Goal: Task Accomplishment & Management: Use online tool/utility

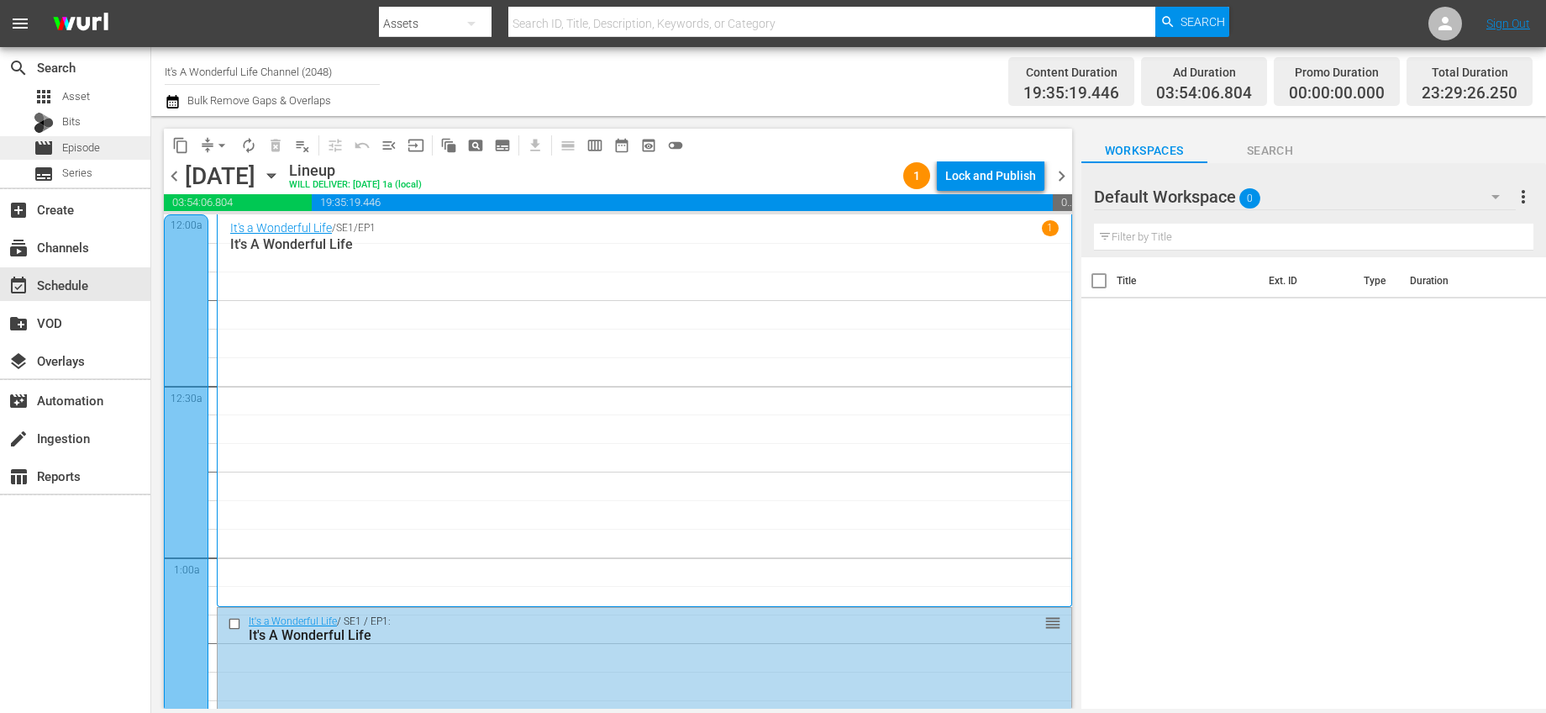
click at [103, 145] on div "movie Episode" at bounding box center [75, 148] width 150 height 24
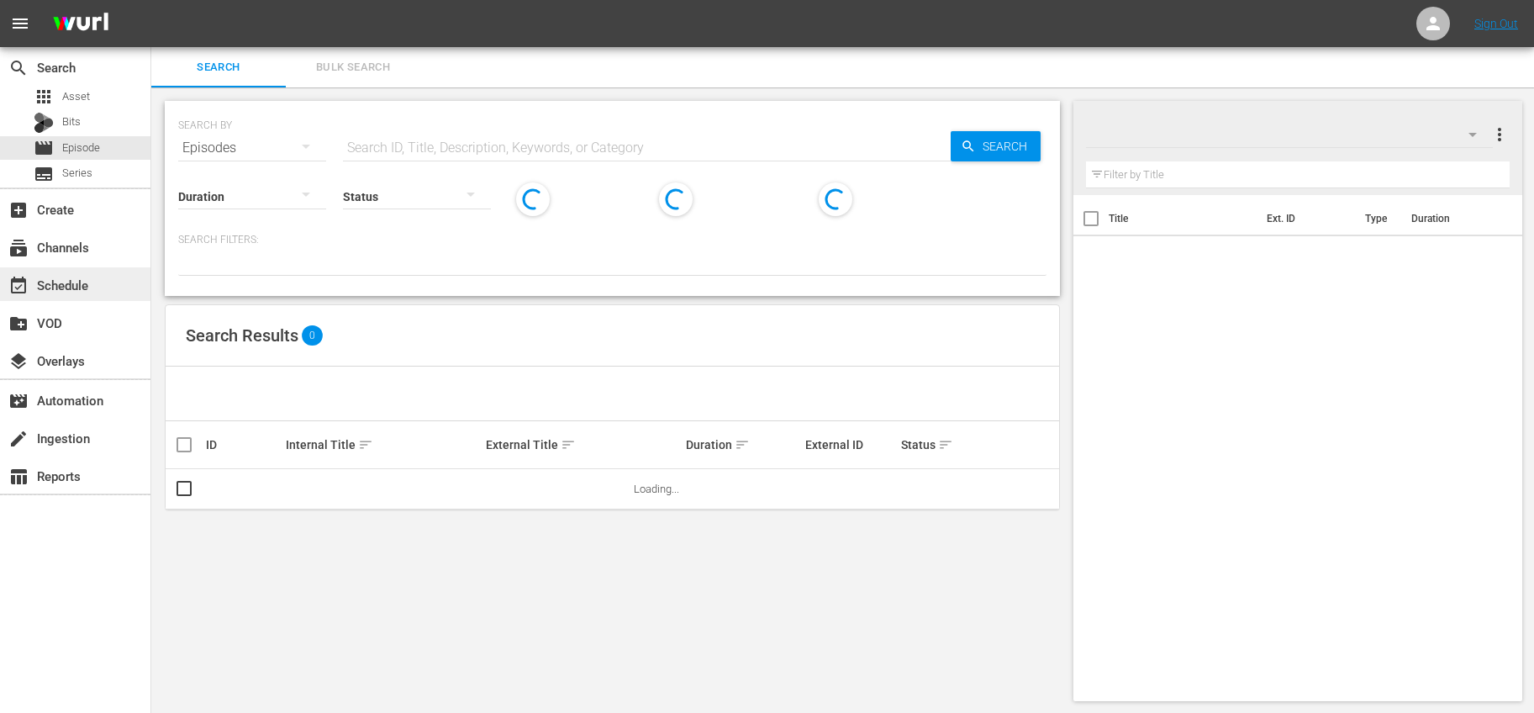
click at [73, 287] on div "event_available Schedule" at bounding box center [47, 282] width 94 height 15
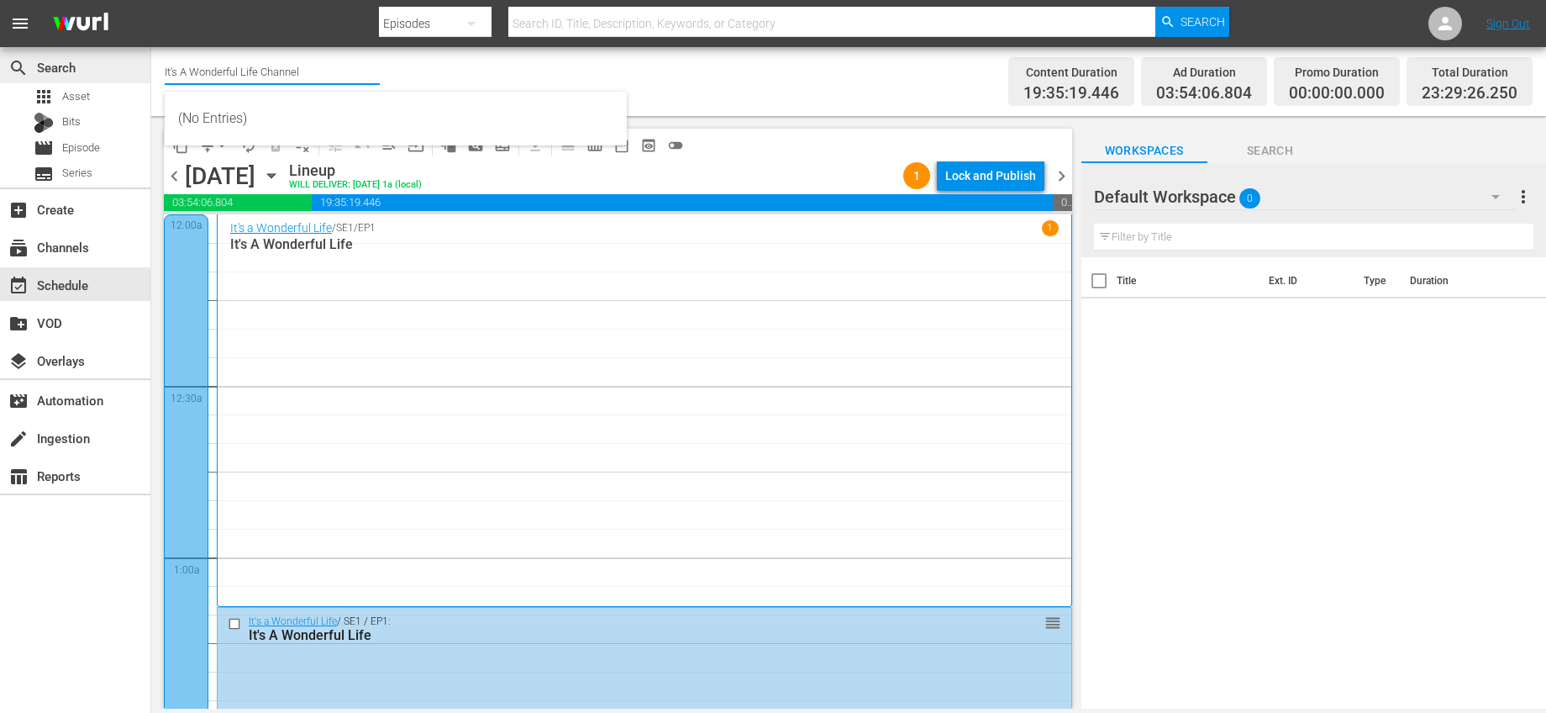
drag, startPoint x: 330, startPoint y: 80, endPoint x: 136, endPoint y: 78, distance: 194.2
click at [151, 0] on div "search Search apps Asset Bits movie Episode subtitles Series add_box Create sub…" at bounding box center [848, 0] width 1395 height 0
drag, startPoint x: 310, startPoint y: 72, endPoint x: 134, endPoint y: 68, distance: 176.5
click at [151, 0] on div "search Search apps Asset Bits movie Episode subtitles Series add_box Create sub…" at bounding box center [848, 0] width 1395 height 0
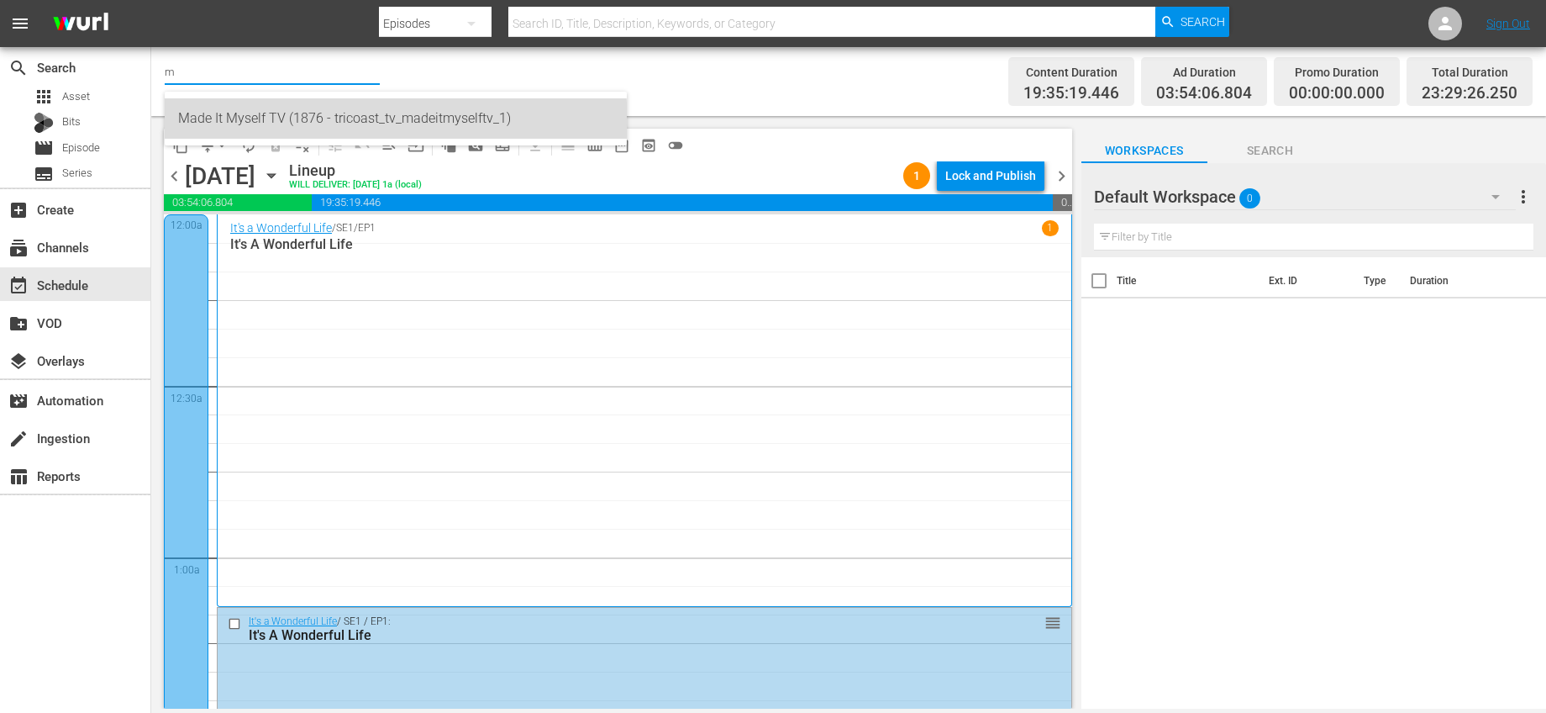
click at [269, 128] on div "Made It Myself TV (1876 - tricoast_tv_madeitmyselftv_1)" at bounding box center [395, 118] width 435 height 40
type input "Made It Myself TV (1876 - tricoast_tv_madeitmyselftv_1)"
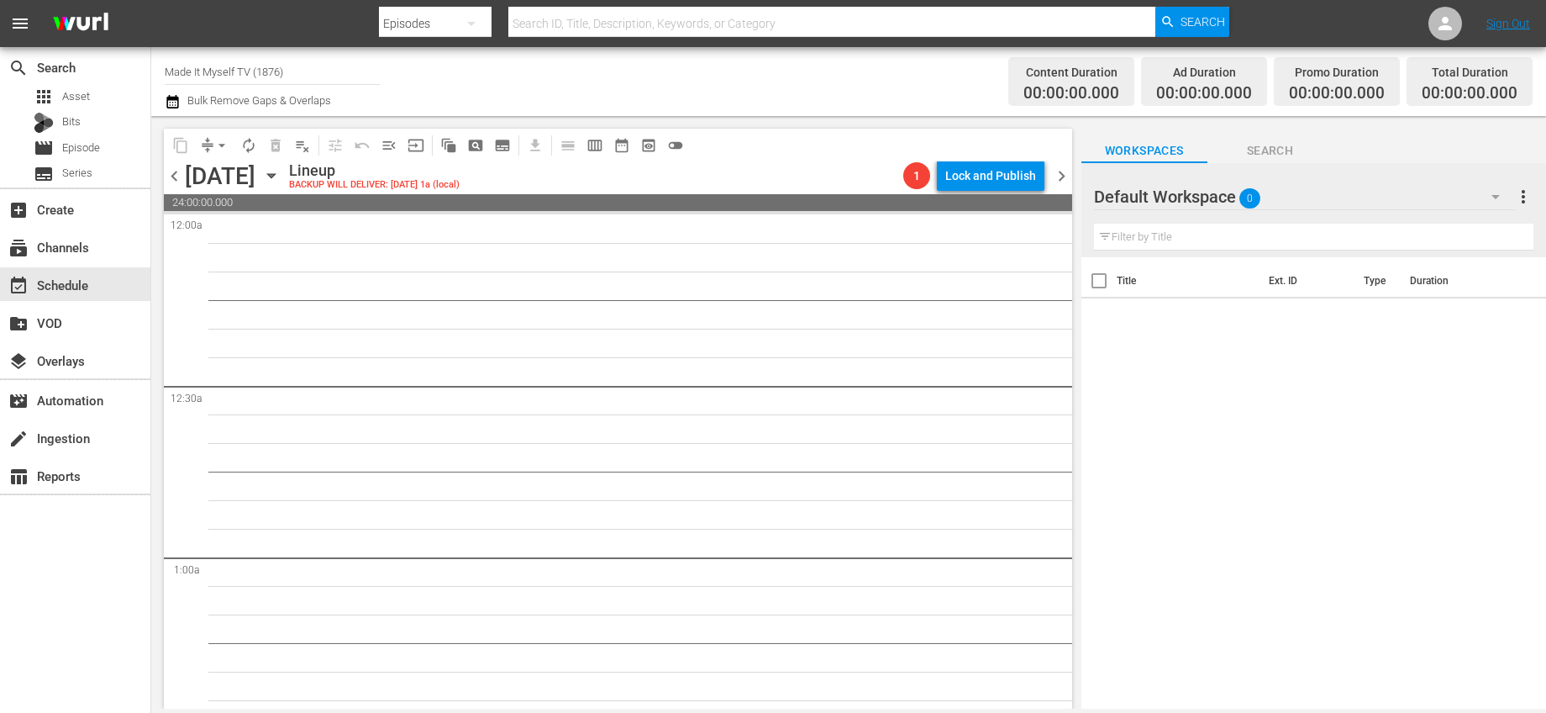
click at [281, 175] on icon "button" at bounding box center [271, 175] width 18 height 18
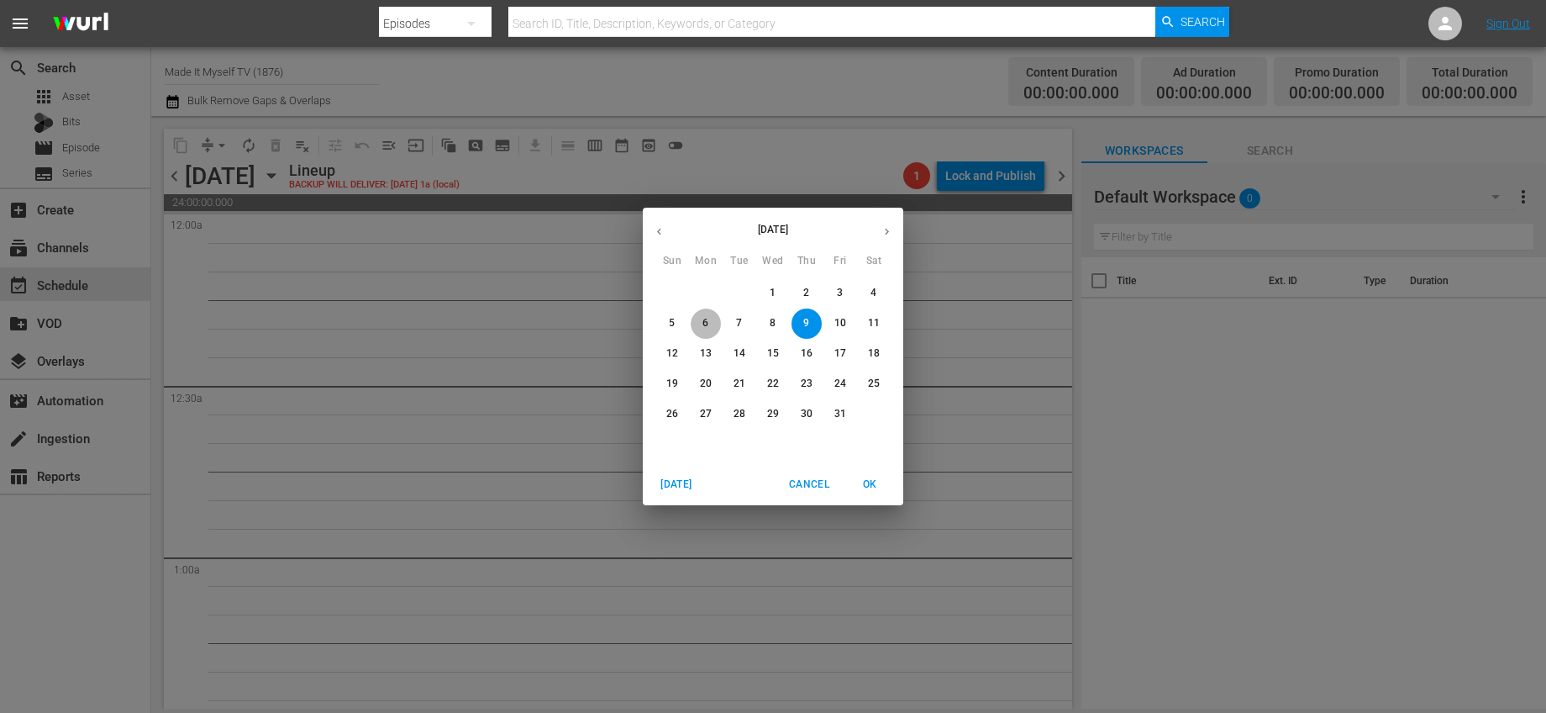
click at [700, 323] on span "6" at bounding box center [706, 323] width 30 height 14
